Goal: Find specific page/section: Find specific page/section

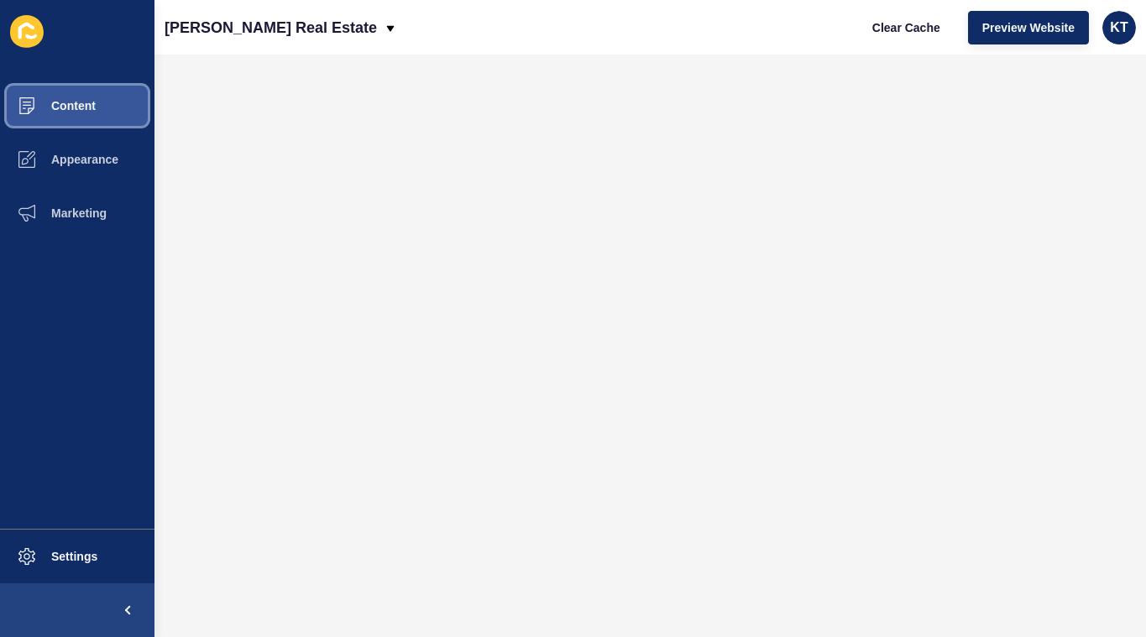
click at [87, 108] on span "Content" at bounding box center [46, 105] width 98 height 13
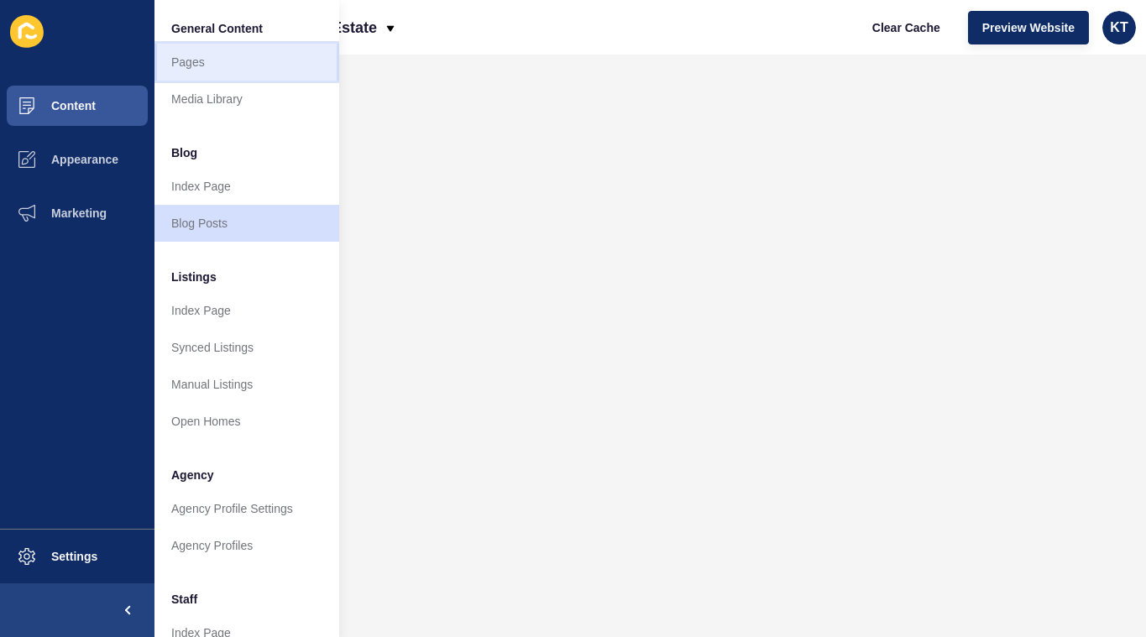
click at [200, 70] on link "Pages" at bounding box center [246, 62] width 185 height 37
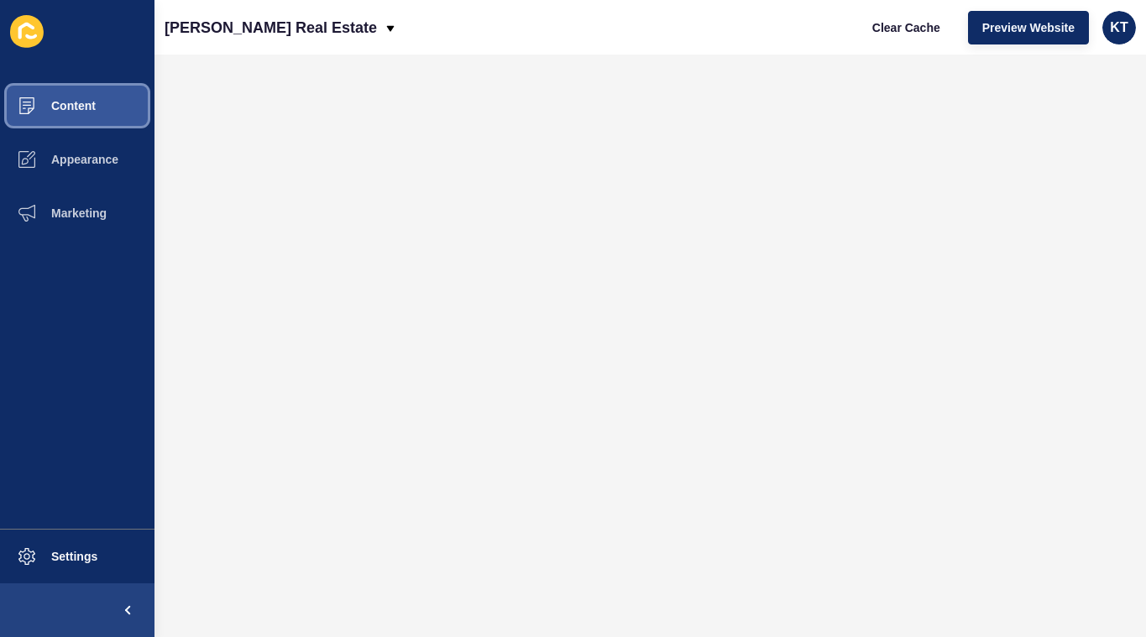
click at [89, 107] on span "Content" at bounding box center [46, 105] width 98 height 13
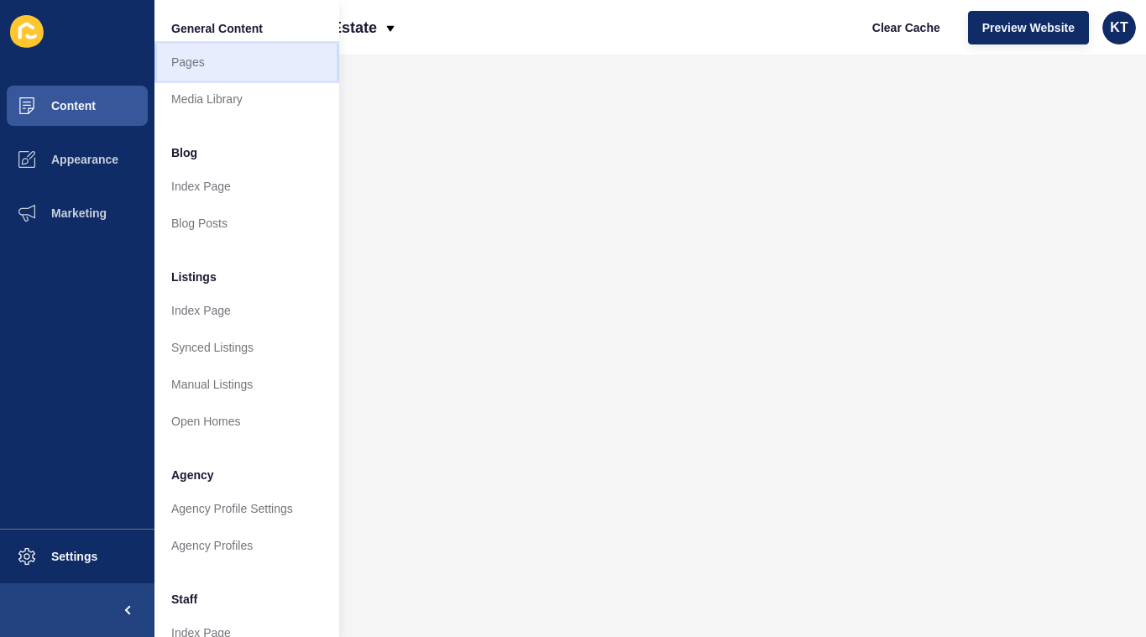
click at [207, 60] on link "Pages" at bounding box center [246, 62] width 185 height 37
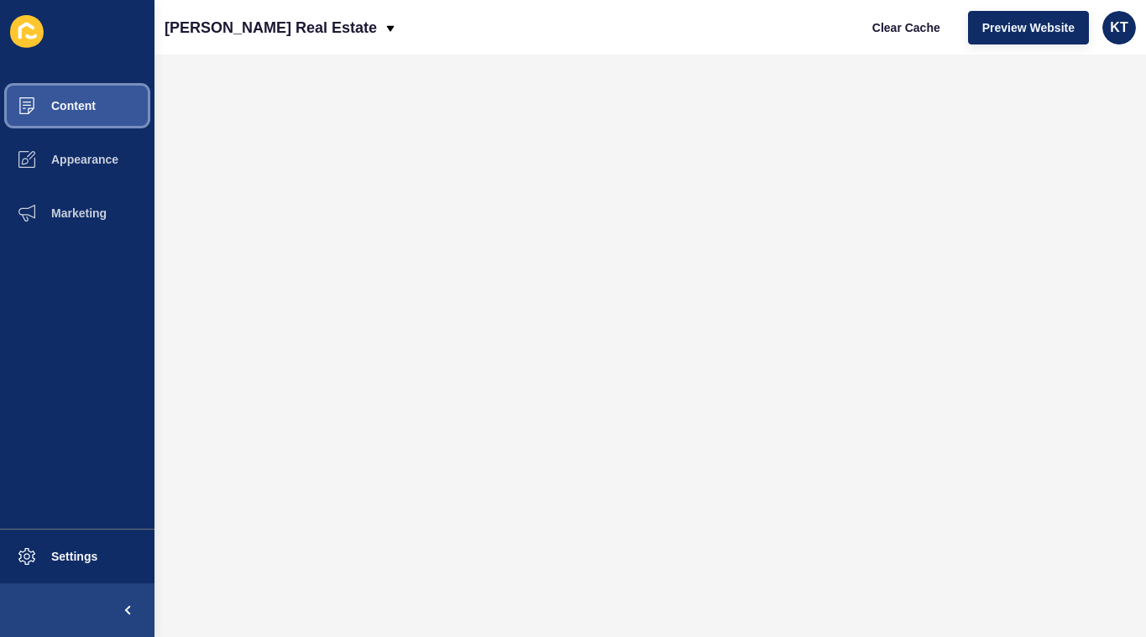
click at [76, 111] on span "Content" at bounding box center [46, 105] width 98 height 13
